Goal: Information Seeking & Learning: Find contact information

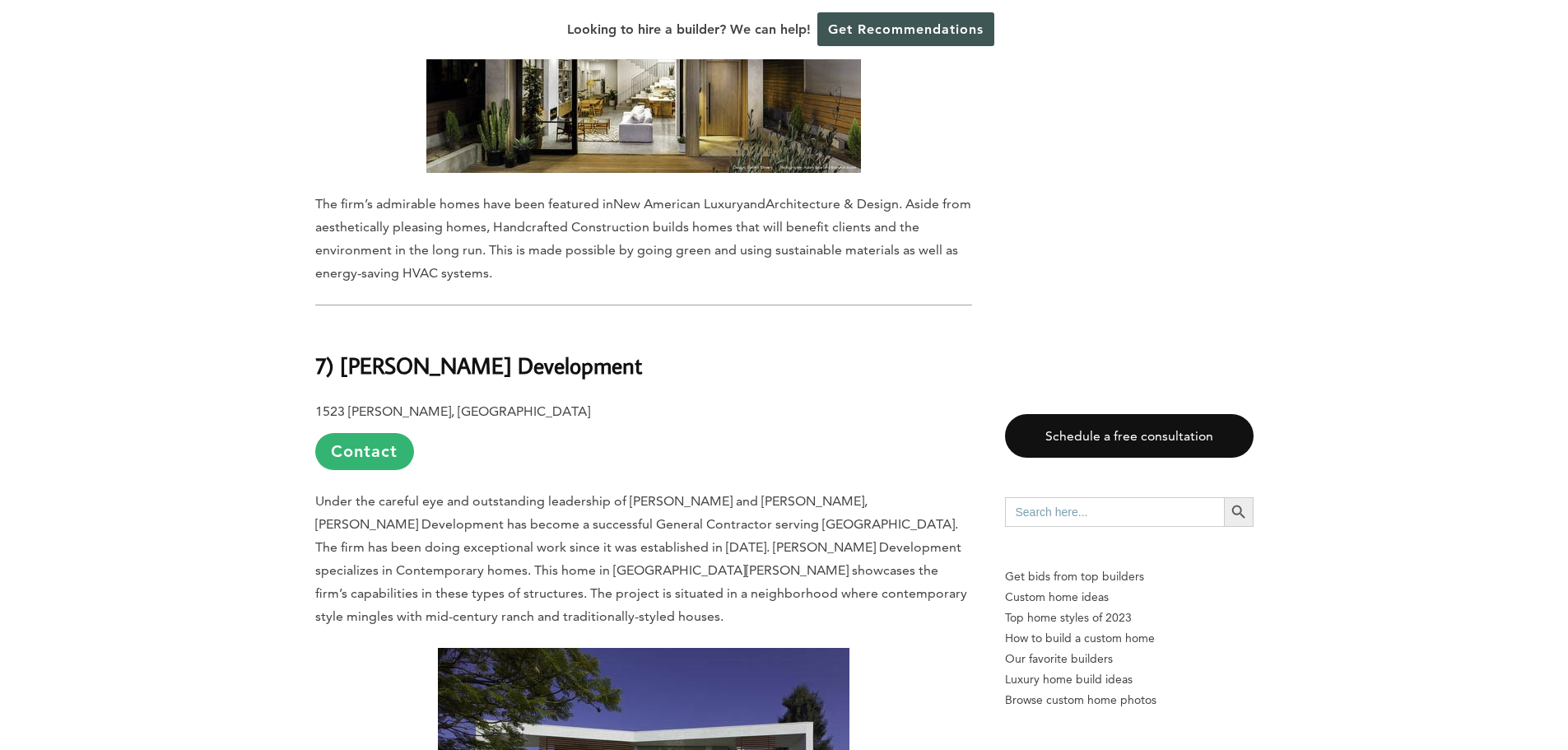
scroll to position [8134, 0]
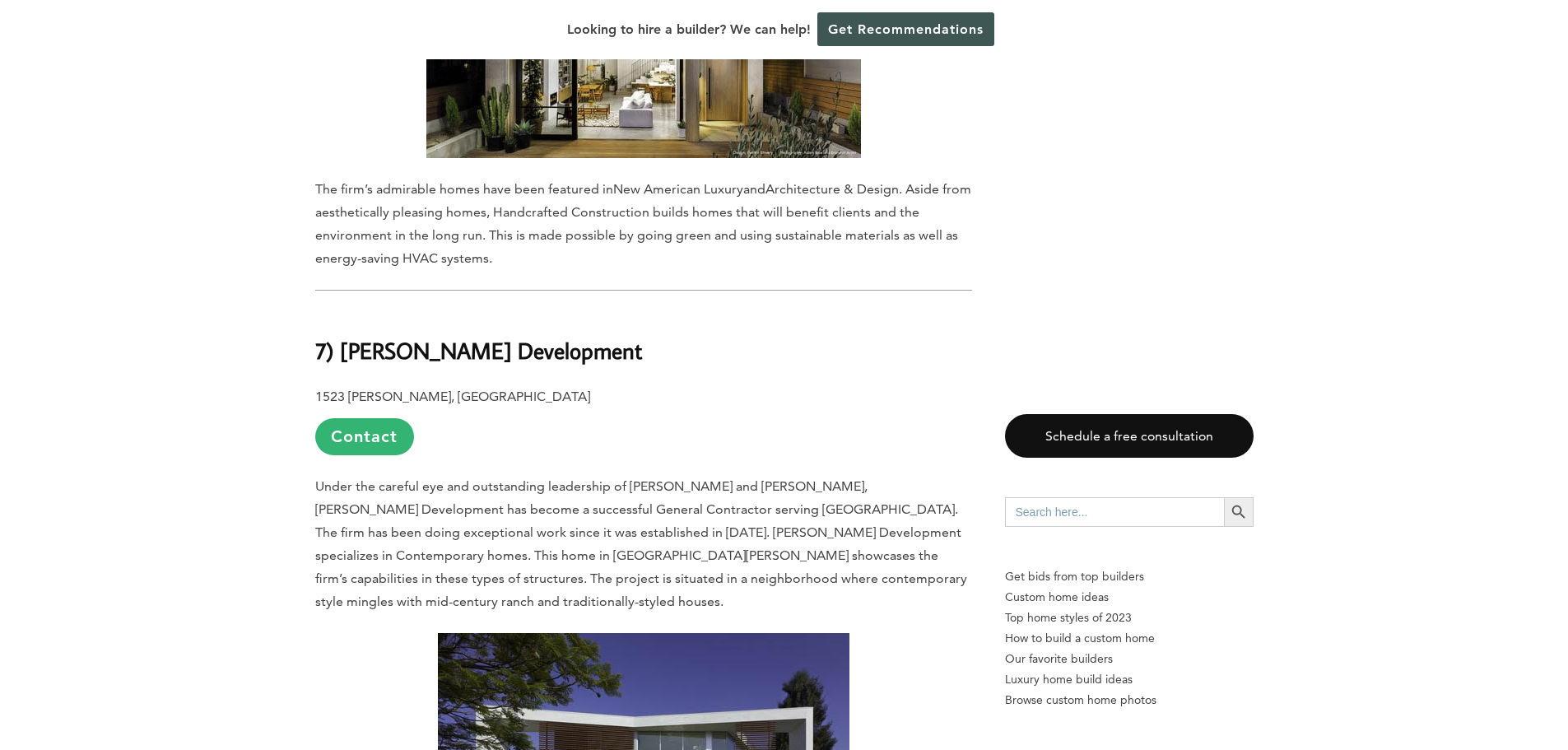
click at [529, 388] on b "1523 [PERSON_NAME], [GEOGRAPHIC_DATA]" at bounding box center [453, 396] width 275 height 16
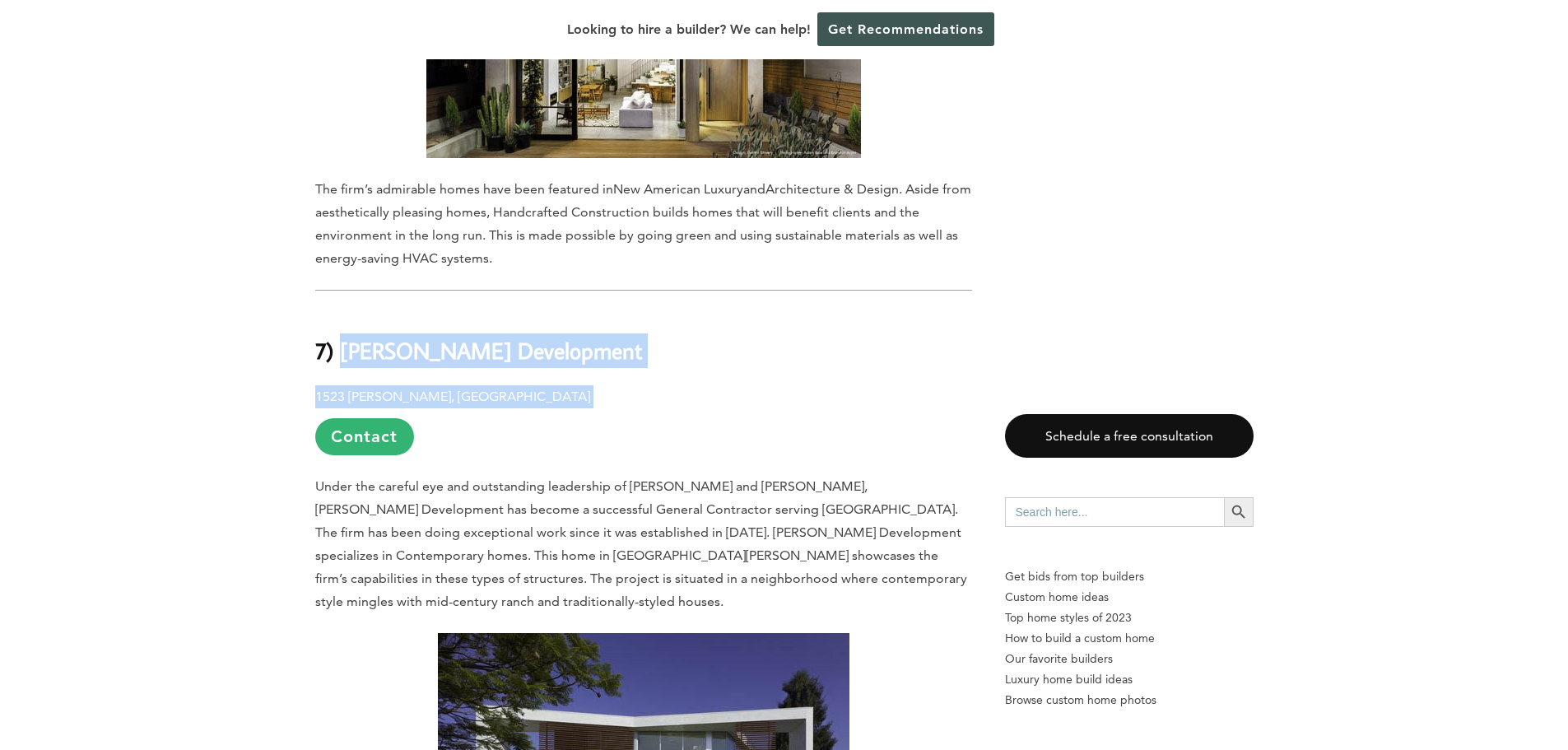
drag, startPoint x: 544, startPoint y: 170, endPoint x: 343, endPoint y: 128, distance: 205.3
click at [343, 128] on div "Last updated on [DATE] 11:01 am [US_STATE] is home to a diverse selection of ar…" at bounding box center [644, 568] width 657 height 15593
copy div "[PERSON_NAME] Development [STREET_ADDRESS][PERSON_NAME]"
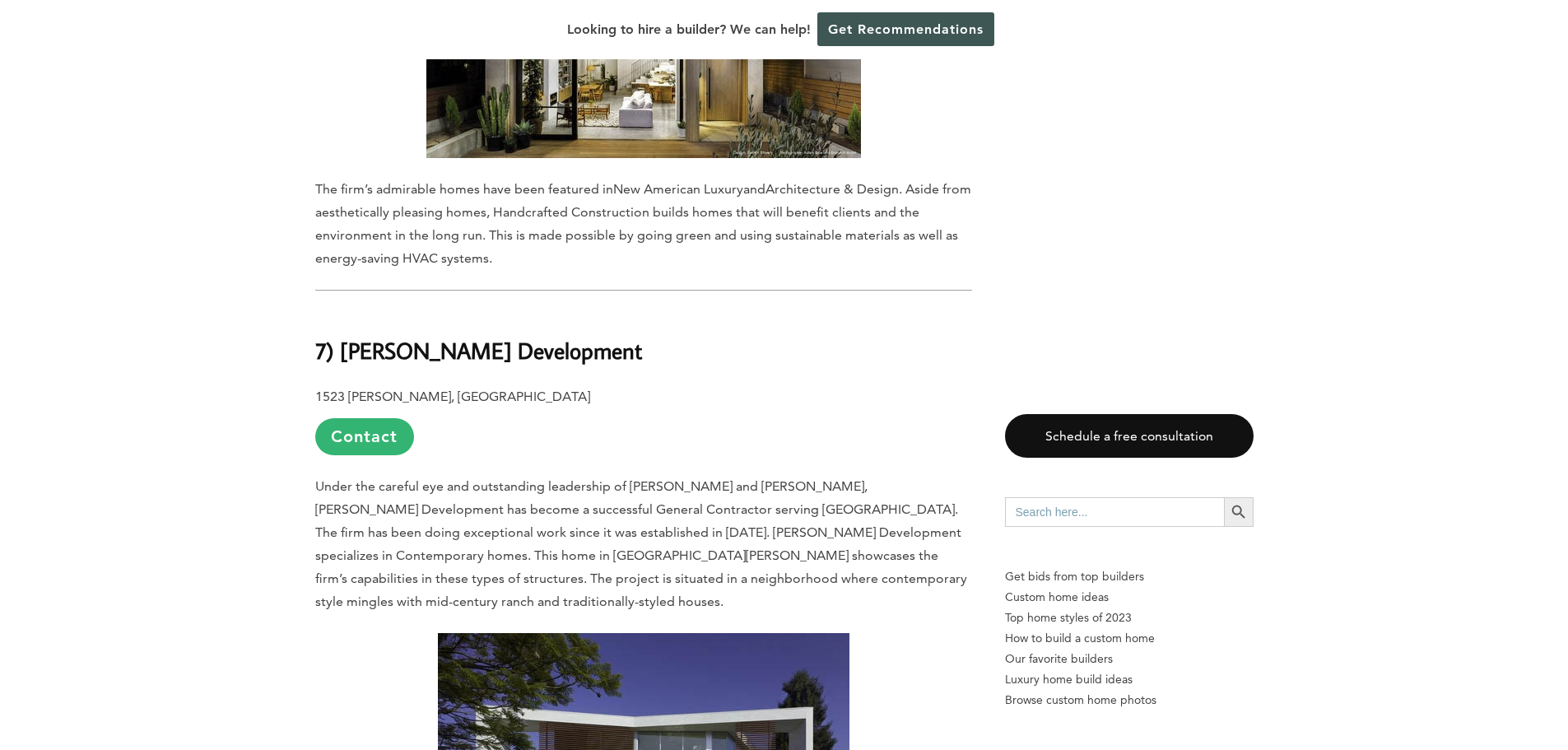
click at [226, 425] on div "Last updated on [DATE] 11:01 am [US_STATE] is home to a diverse selection of ar…" at bounding box center [784, 638] width 1568 height 15787
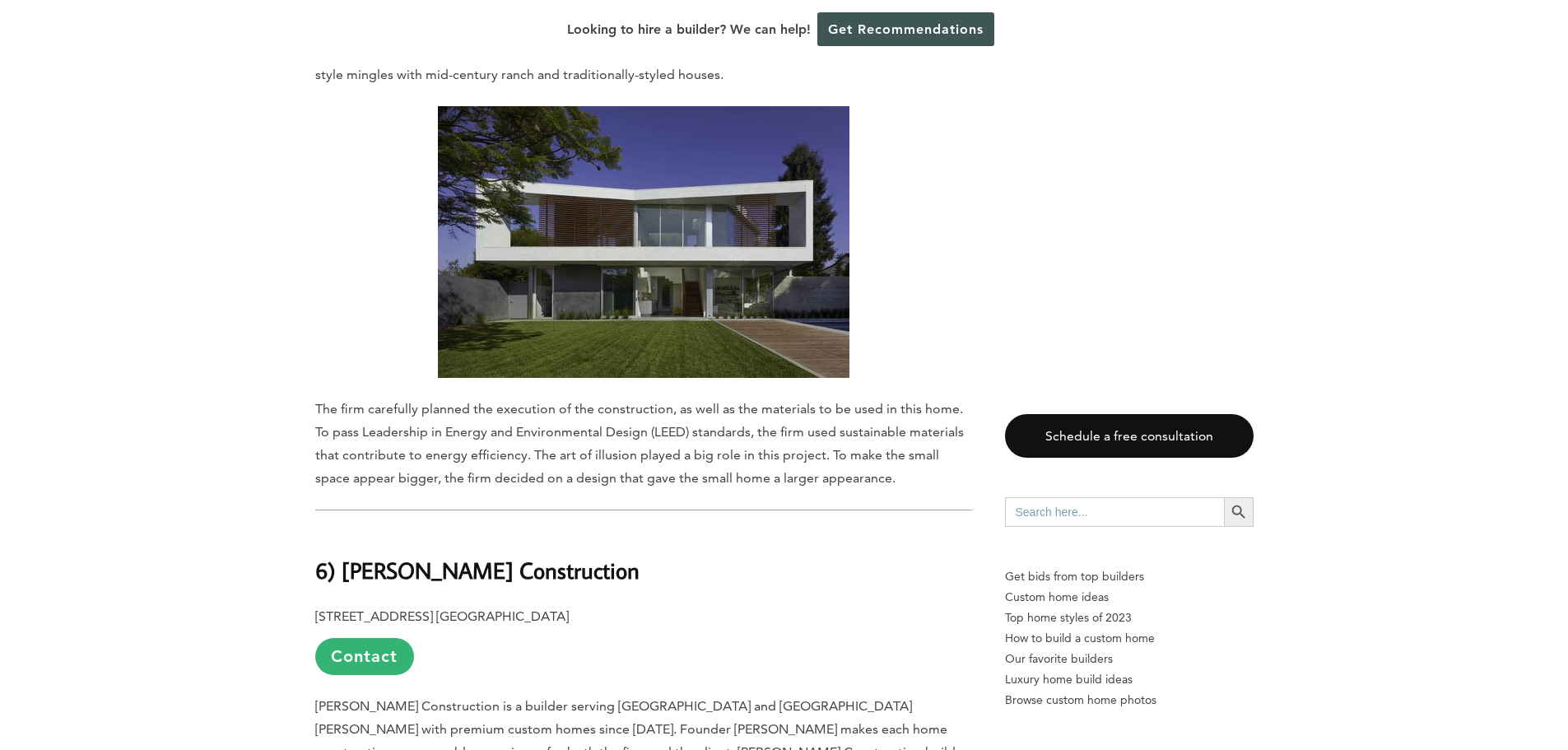
scroll to position [8711, 0]
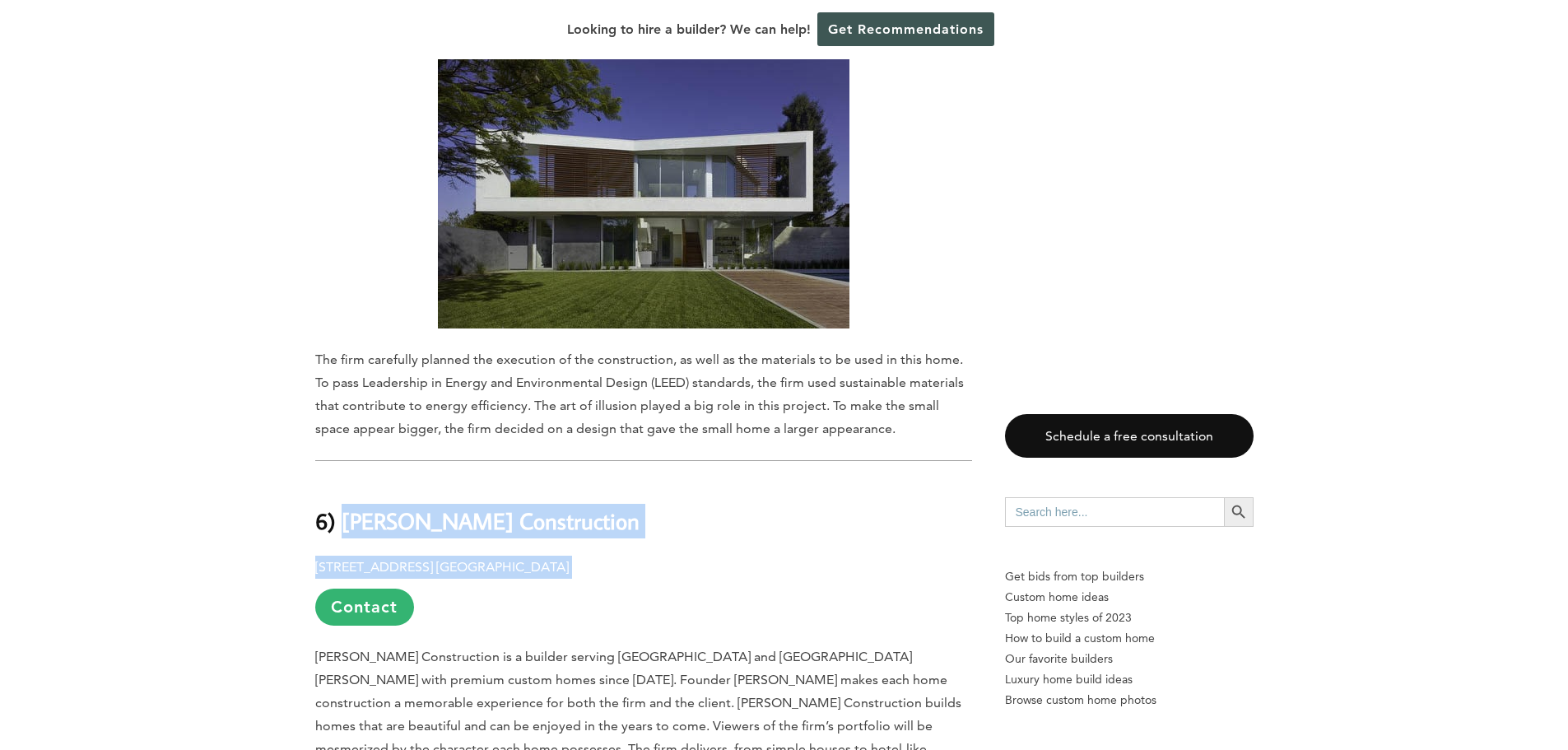
drag, startPoint x: 602, startPoint y: 318, endPoint x: 343, endPoint y: 270, distance: 263.4
copy div "[PERSON_NAME] Construction [STREET_ADDRESS] [GEOGRAPHIC_DATA]"
click at [689, 481] on h2 "6) [PERSON_NAME] Construction" at bounding box center [644, 509] width 657 height 57
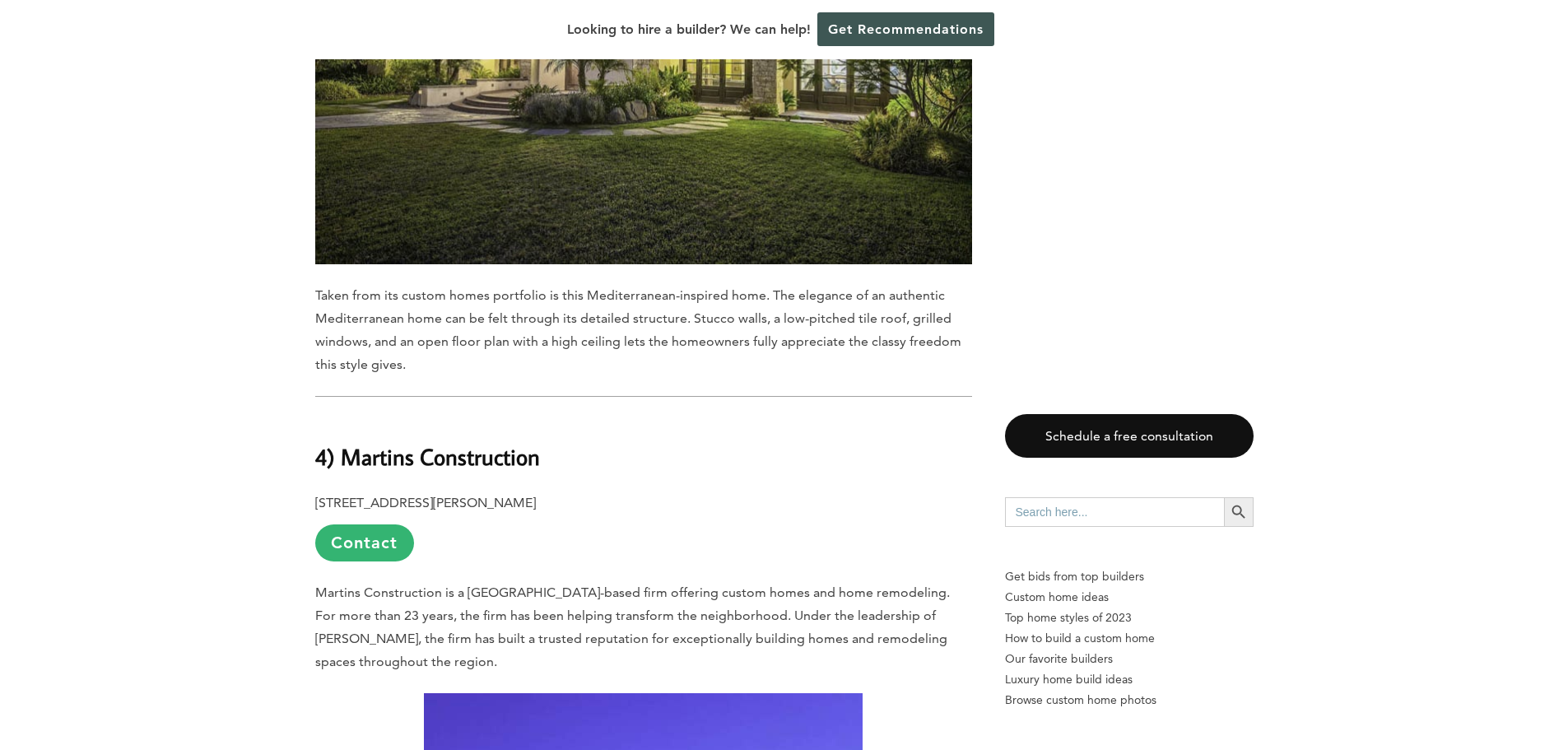
scroll to position [10686, 0]
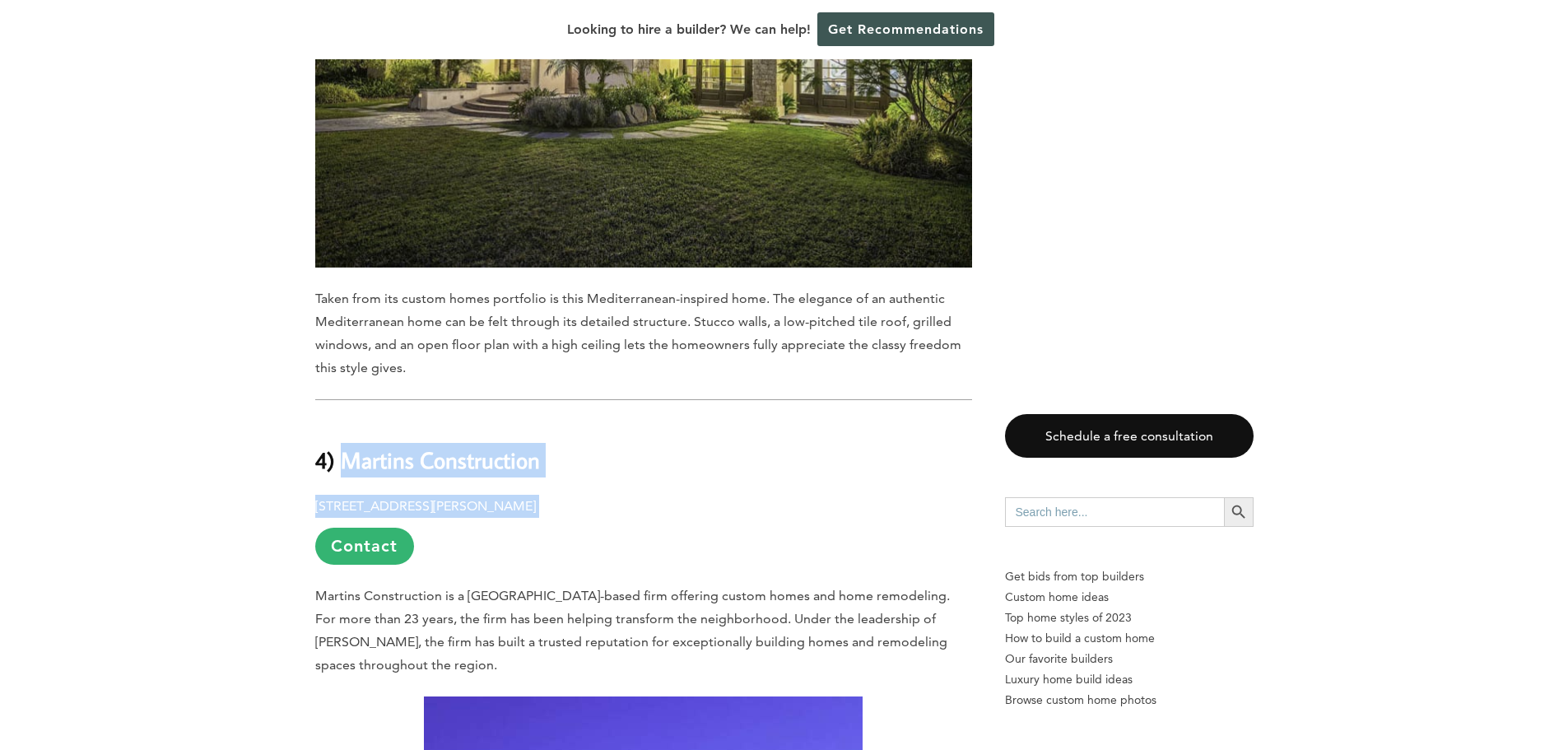
drag, startPoint x: 584, startPoint y: 212, endPoint x: 345, endPoint y: 168, distance: 243.0
copy div "Martins Construction [STREET_ADDRESS][PERSON_NAME]"
